Goal: Task Accomplishment & Management: Use online tool/utility

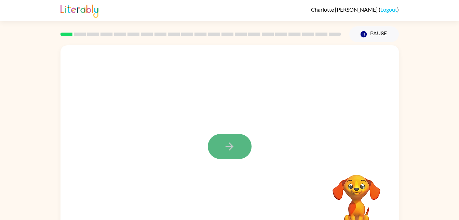
click at [248, 138] on button "button" at bounding box center [230, 146] width 44 height 25
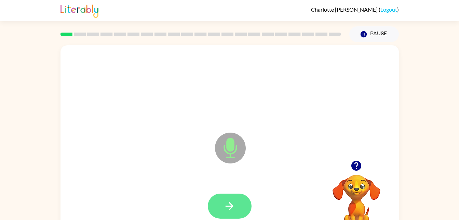
click at [237, 209] on button "button" at bounding box center [230, 205] width 44 height 25
click at [240, 201] on button "button" at bounding box center [230, 205] width 44 height 25
click at [239, 203] on button "button" at bounding box center [230, 205] width 44 height 25
click at [246, 203] on button "button" at bounding box center [230, 205] width 44 height 25
click at [245, 207] on button "button" at bounding box center [230, 205] width 44 height 25
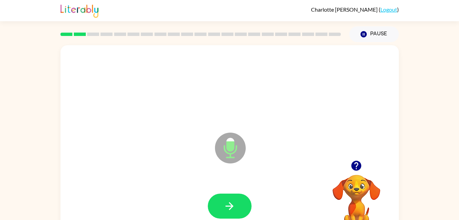
drag, startPoint x: 245, startPoint y: 209, endPoint x: 234, endPoint y: 204, distance: 12.1
click at [234, 204] on icon "button" at bounding box center [230, 206] width 12 height 12
click at [232, 206] on icon "button" at bounding box center [230, 206] width 8 height 8
click at [232, 206] on div at bounding box center [229, 206] width 325 height 56
click at [232, 206] on icon "button" at bounding box center [230, 206] width 8 height 8
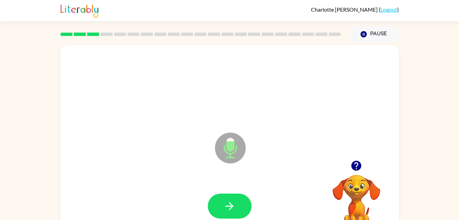
drag, startPoint x: 230, startPoint y: 205, endPoint x: 228, endPoint y: 213, distance: 8.8
click at [228, 213] on button "button" at bounding box center [230, 205] width 44 height 25
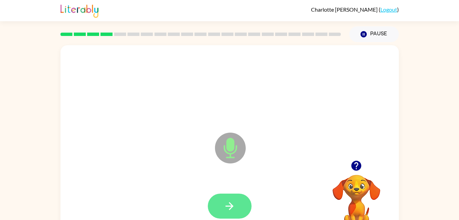
click at [238, 194] on button "button" at bounding box center [230, 205] width 44 height 25
click at [236, 200] on button "button" at bounding box center [230, 205] width 44 height 25
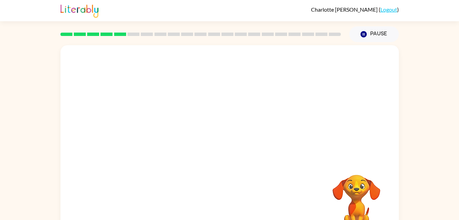
drag, startPoint x: 266, startPoint y: 185, endPoint x: 264, endPoint y: 161, distance: 24.0
click at [264, 161] on div "Your browser must support playing .mp4 files to use Literably. Please try using…" at bounding box center [230, 142] width 339 height 195
click at [456, 164] on div "Your browser must support playing .mp4 files to use Literably. Please try using…" at bounding box center [229, 141] width 459 height 198
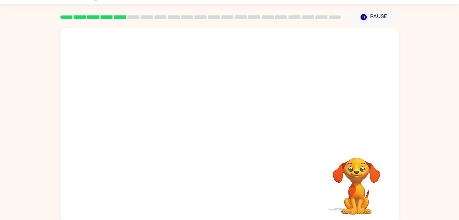
scroll to position [18, 0]
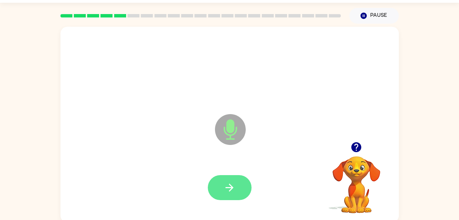
click at [230, 194] on button "button" at bounding box center [230, 187] width 44 height 25
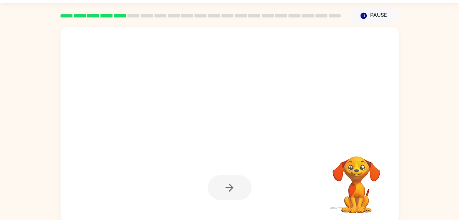
click at [234, 192] on div at bounding box center [230, 187] width 44 height 25
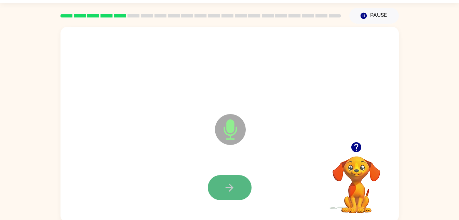
click at [239, 184] on button "button" at bounding box center [230, 187] width 44 height 25
click at [228, 182] on icon "button" at bounding box center [230, 187] width 12 height 12
click at [233, 189] on icon "button" at bounding box center [230, 187] width 12 height 12
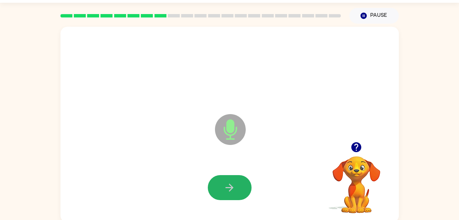
click at [233, 189] on icon "button" at bounding box center [230, 187] width 12 height 12
click at [243, 184] on button "button" at bounding box center [230, 187] width 44 height 25
click at [237, 190] on button "button" at bounding box center [230, 187] width 44 height 25
click at [244, 183] on button "button" at bounding box center [230, 187] width 44 height 25
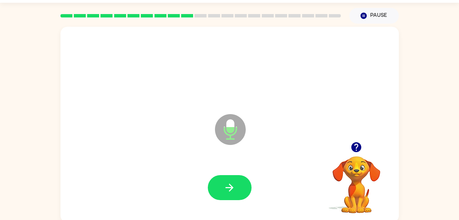
drag, startPoint x: 244, startPoint y: 183, endPoint x: 228, endPoint y: 184, distance: 15.8
click at [228, 184] on icon "button" at bounding box center [230, 187] width 12 height 12
click at [242, 185] on button "button" at bounding box center [230, 187] width 44 height 25
drag, startPoint x: 242, startPoint y: 185, endPoint x: 227, endPoint y: 191, distance: 16.8
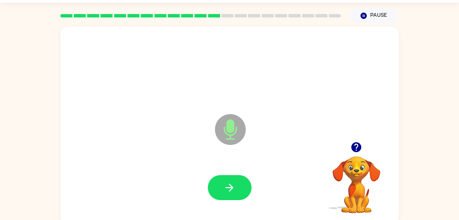
click at [227, 191] on icon "button" at bounding box center [230, 187] width 12 height 12
click at [228, 191] on icon "button" at bounding box center [230, 187] width 12 height 12
click at [227, 188] on icon "button" at bounding box center [230, 187] width 12 height 12
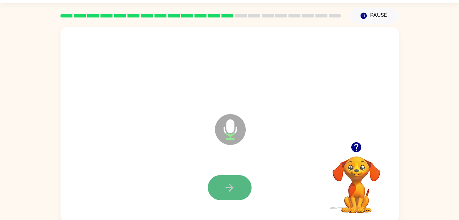
click at [241, 193] on button "button" at bounding box center [230, 187] width 44 height 25
click at [234, 189] on icon "button" at bounding box center [230, 187] width 12 height 12
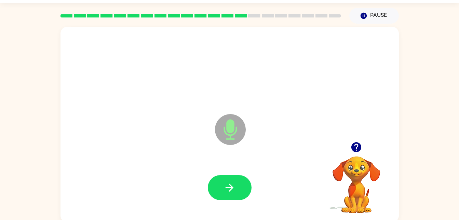
drag, startPoint x: 234, startPoint y: 189, endPoint x: 217, endPoint y: 172, distance: 23.7
click at [217, 172] on div at bounding box center [229, 187] width 325 height 56
click at [223, 185] on button "button" at bounding box center [230, 187] width 44 height 25
click at [223, 183] on button "button" at bounding box center [230, 187] width 44 height 25
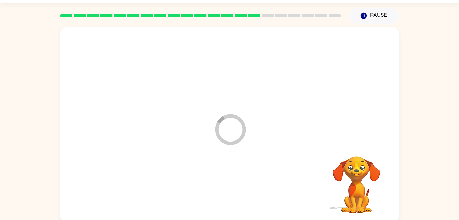
click at [223, 183] on div at bounding box center [229, 187] width 325 height 56
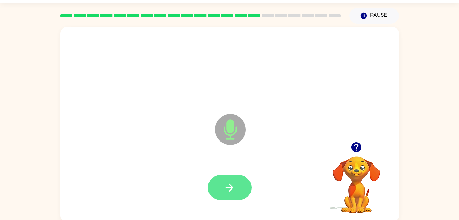
click at [226, 186] on icon "button" at bounding box center [230, 187] width 12 height 12
click at [226, 188] on icon "button" at bounding box center [230, 187] width 12 height 12
click at [238, 188] on button "button" at bounding box center [230, 187] width 44 height 25
click at [236, 183] on button "button" at bounding box center [230, 187] width 44 height 25
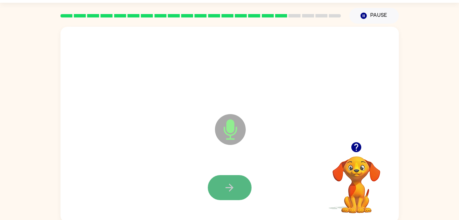
click at [237, 189] on button "button" at bounding box center [230, 187] width 44 height 25
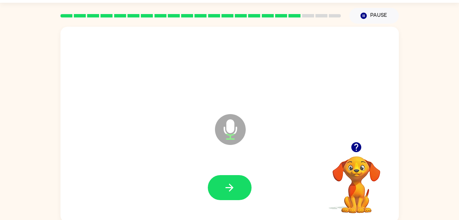
drag, startPoint x: 237, startPoint y: 189, endPoint x: 223, endPoint y: 195, distance: 15.8
click at [223, 195] on button "button" at bounding box center [230, 187] width 44 height 25
click at [220, 190] on button "button" at bounding box center [230, 187] width 44 height 25
click at [220, 191] on button "button" at bounding box center [230, 187] width 44 height 25
drag, startPoint x: 220, startPoint y: 191, endPoint x: 214, endPoint y: 192, distance: 5.2
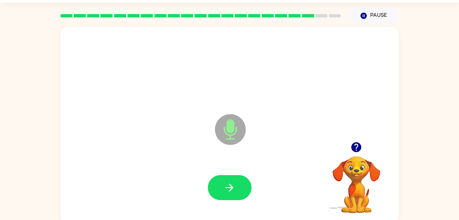
click at [214, 192] on button "button" at bounding box center [230, 187] width 44 height 25
click at [235, 187] on icon "button" at bounding box center [230, 187] width 12 height 12
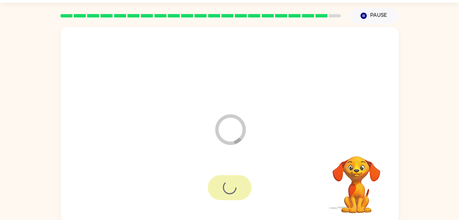
scroll to position [9, 0]
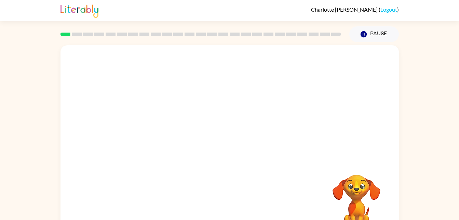
scroll to position [21, 0]
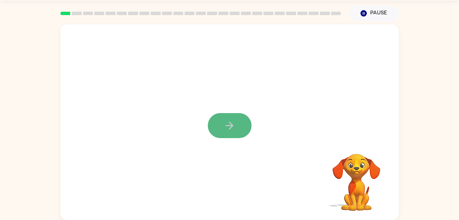
click at [248, 124] on button "button" at bounding box center [230, 125] width 44 height 25
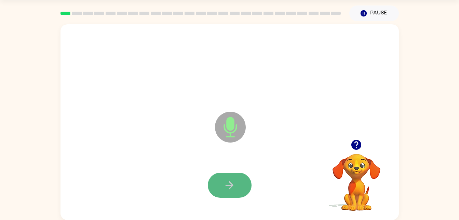
click at [241, 188] on button "button" at bounding box center [230, 184] width 44 height 25
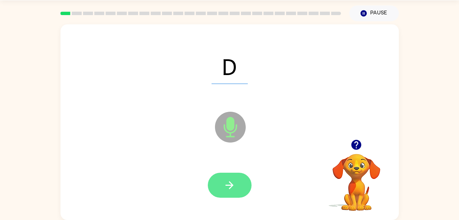
click at [234, 186] on icon "button" at bounding box center [230, 185] width 12 height 12
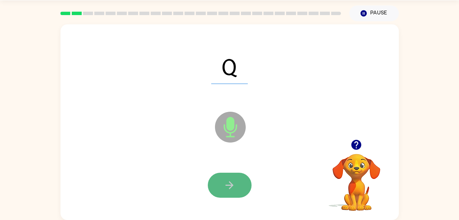
drag, startPoint x: 232, startPoint y: 185, endPoint x: 222, endPoint y: 187, distance: 9.7
click at [222, 187] on button "button" at bounding box center [230, 184] width 44 height 25
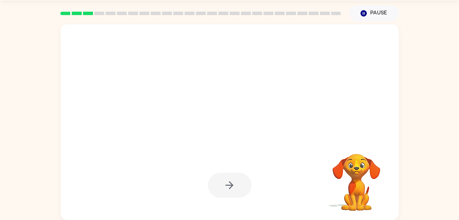
drag, startPoint x: 238, startPoint y: 182, endPoint x: 186, endPoint y: 177, distance: 52.6
click at [186, 177] on div at bounding box center [229, 185] width 325 height 56
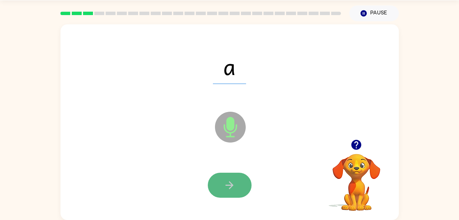
click at [238, 192] on button "button" at bounding box center [230, 184] width 44 height 25
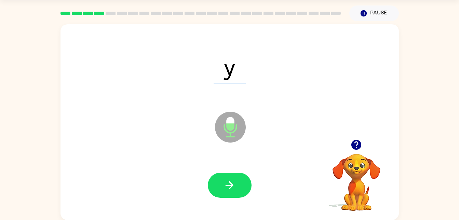
drag, startPoint x: 238, startPoint y: 192, endPoint x: 224, endPoint y: 187, distance: 14.1
click at [224, 187] on icon "button" at bounding box center [230, 185] width 12 height 12
drag, startPoint x: 210, startPoint y: 181, endPoint x: 222, endPoint y: 193, distance: 16.9
click at [222, 193] on button "button" at bounding box center [230, 184] width 44 height 25
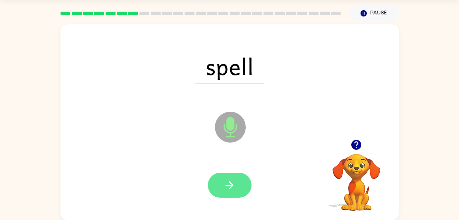
click at [223, 179] on button "button" at bounding box center [230, 184] width 44 height 25
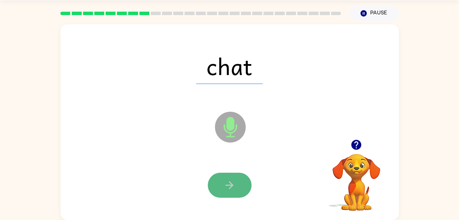
click at [234, 186] on icon "button" at bounding box center [230, 185] width 12 height 12
click at [235, 186] on icon "button" at bounding box center [230, 185] width 12 height 12
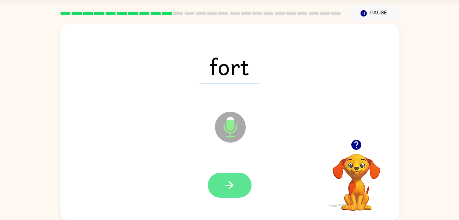
click at [234, 185] on icon "button" at bounding box center [230, 185] width 12 height 12
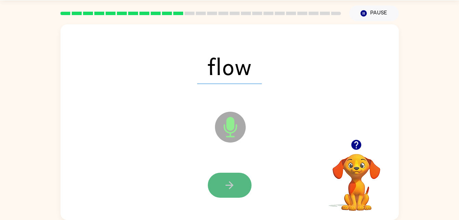
click at [239, 186] on button "button" at bounding box center [230, 184] width 44 height 25
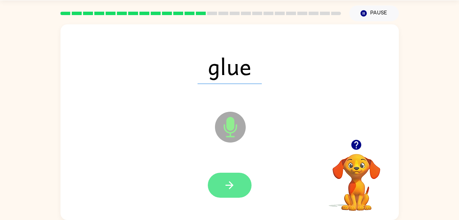
click at [240, 186] on button "button" at bounding box center [230, 184] width 44 height 25
click at [241, 189] on button "button" at bounding box center [230, 184] width 44 height 25
click at [242, 187] on button "button" at bounding box center [230, 184] width 44 height 25
click at [229, 184] on icon "button" at bounding box center [230, 185] width 8 height 8
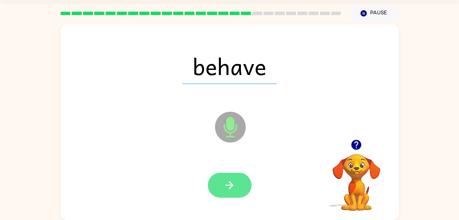
click at [230, 186] on icon "button" at bounding box center [230, 185] width 12 height 12
click at [231, 187] on icon "button" at bounding box center [230, 185] width 8 height 8
click at [233, 188] on icon "button" at bounding box center [230, 185] width 12 height 12
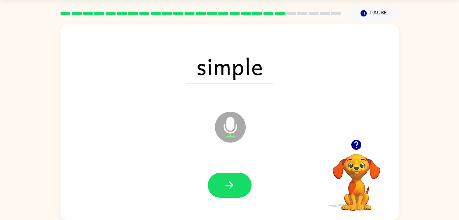
drag, startPoint x: 236, startPoint y: 189, endPoint x: 216, endPoint y: 186, distance: 20.4
click at [216, 186] on button "button" at bounding box center [230, 184] width 44 height 25
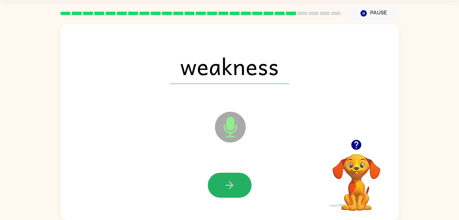
click at [216, 186] on button "button" at bounding box center [230, 184] width 44 height 25
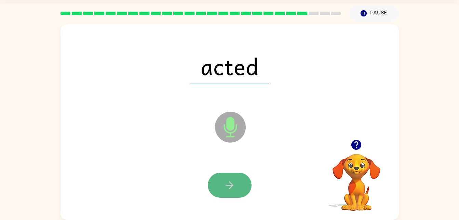
click at [227, 180] on icon "button" at bounding box center [230, 185] width 12 height 12
click at [223, 179] on button "button" at bounding box center [230, 184] width 44 height 25
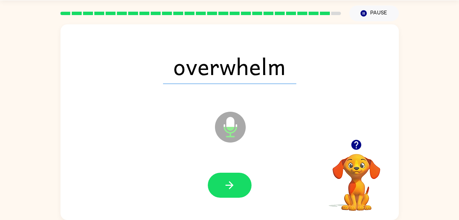
drag, startPoint x: 221, startPoint y: 178, endPoint x: 220, endPoint y: 188, distance: 9.9
click at [220, 188] on button "button" at bounding box center [230, 184] width 44 height 25
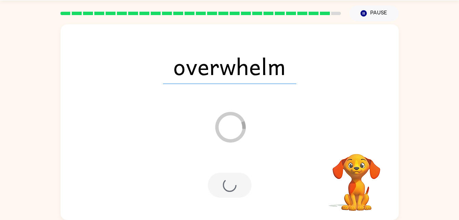
scroll to position [9, 0]
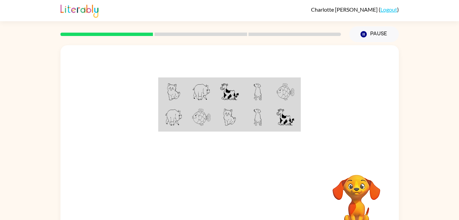
click at [456, 112] on div "Your browser must support playing .mp4 files to use Literably. Please try using…" at bounding box center [229, 141] width 459 height 198
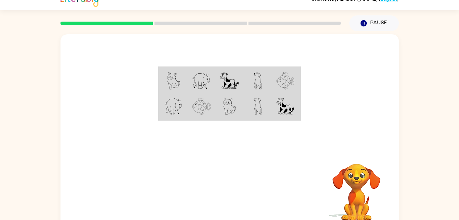
scroll to position [9, 0]
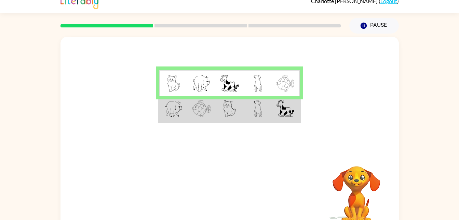
click at [264, 118] on td at bounding box center [258, 109] width 28 height 26
click at [260, 110] on img at bounding box center [258, 108] width 8 height 17
click at [260, 118] on td at bounding box center [258, 109] width 28 height 26
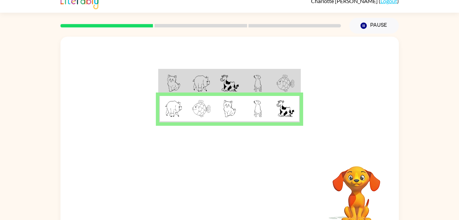
click at [280, 125] on div at bounding box center [230, 94] width 339 height 115
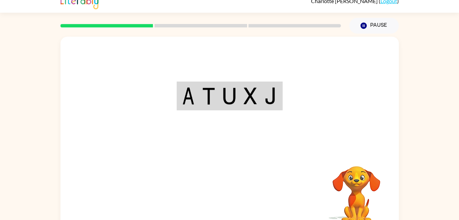
click at [223, 194] on div "Your browser must support playing .mp4 files to use Literably. Please try using…" at bounding box center [230, 134] width 339 height 195
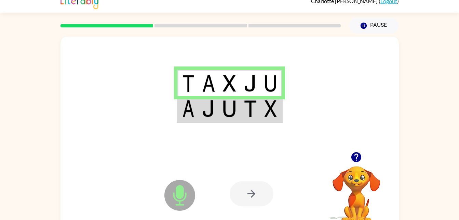
click at [193, 107] on img at bounding box center [188, 108] width 12 height 17
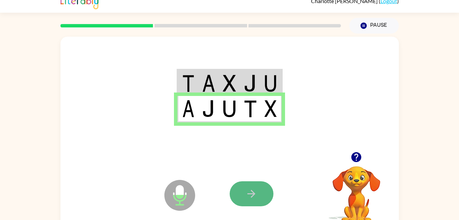
click at [262, 183] on button "button" at bounding box center [252, 193] width 44 height 25
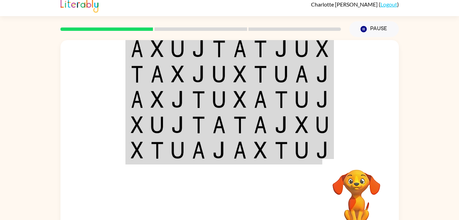
scroll to position [7, 0]
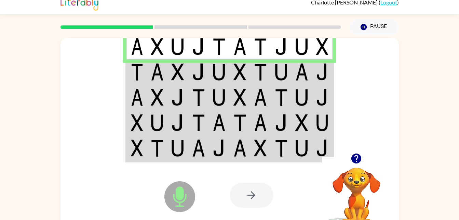
click at [259, 75] on img at bounding box center [260, 71] width 13 height 17
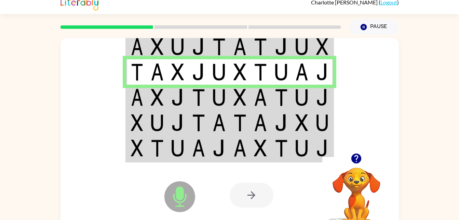
click at [307, 105] on img at bounding box center [301, 97] width 13 height 17
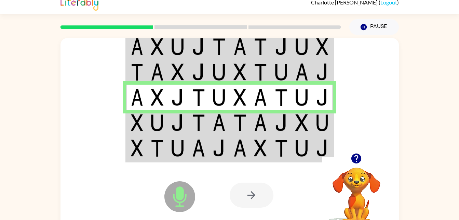
click at [215, 122] on img at bounding box center [219, 122] width 13 height 17
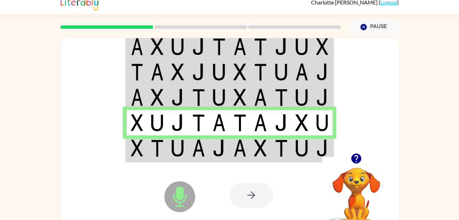
click at [264, 138] on td at bounding box center [260, 148] width 21 height 26
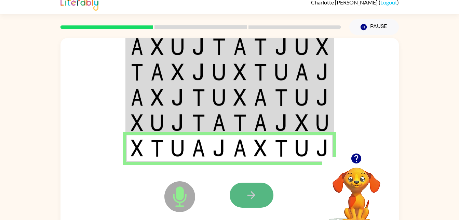
click at [257, 190] on icon "button" at bounding box center [252, 195] width 12 height 12
